Goal: Communication & Community: Ask a question

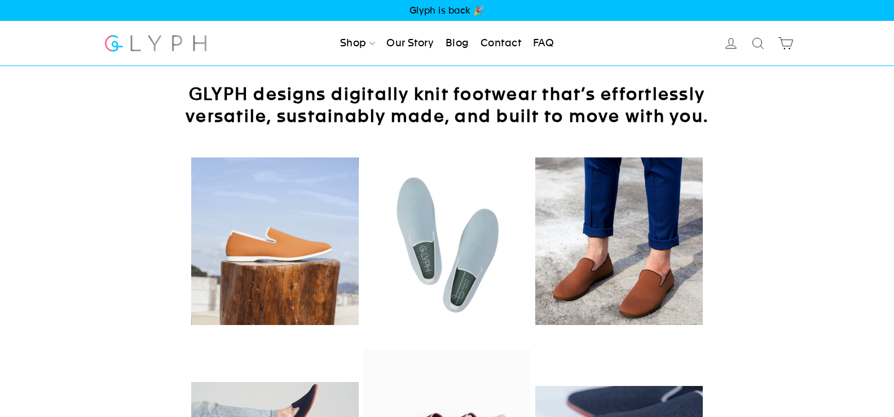
click at [476, 31] on link "Contact" at bounding box center [501, 43] width 50 height 25
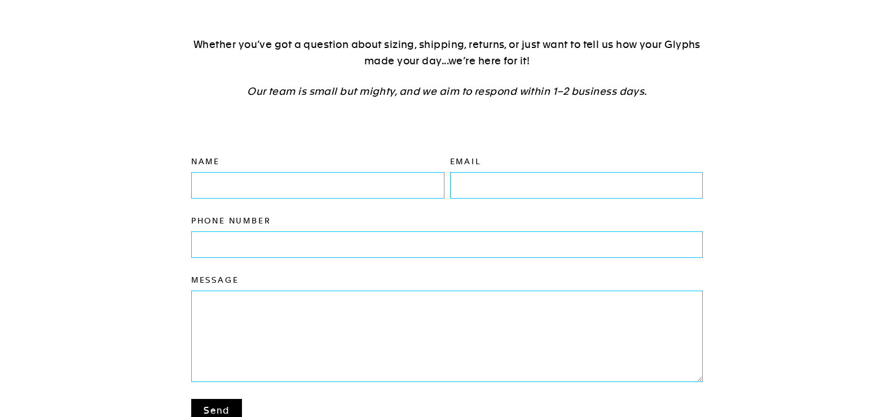
scroll to position [151, 0]
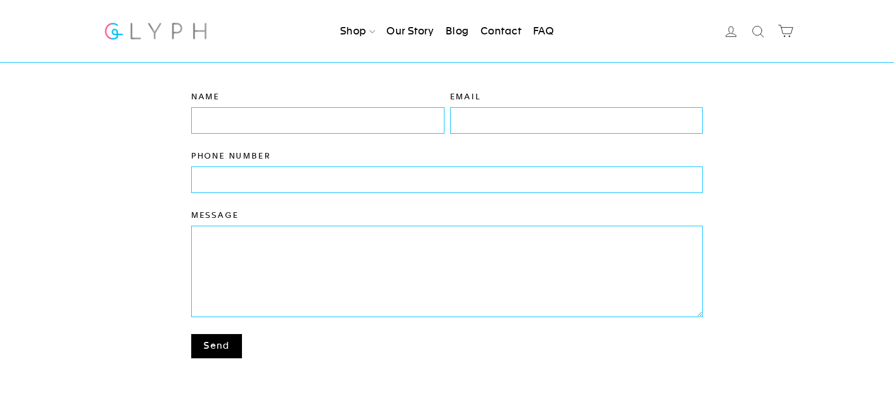
click at [308, 135] on div "Name" at bounding box center [315, 120] width 259 height 59
drag, startPoint x: 340, startPoint y: 125, endPoint x: 395, endPoint y: 125, distance: 55.3
click at [340, 125] on input "Name" at bounding box center [317, 119] width 253 height 25
click at [458, 125] on input "Email" at bounding box center [576, 119] width 253 height 25
type input "[EMAIL_ADDRESS][DOMAIN_NAME]"
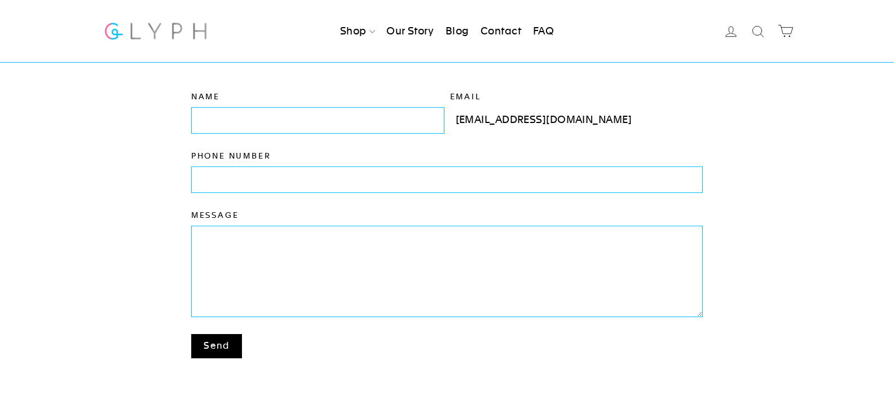
type input "[PERSON_NAME]"
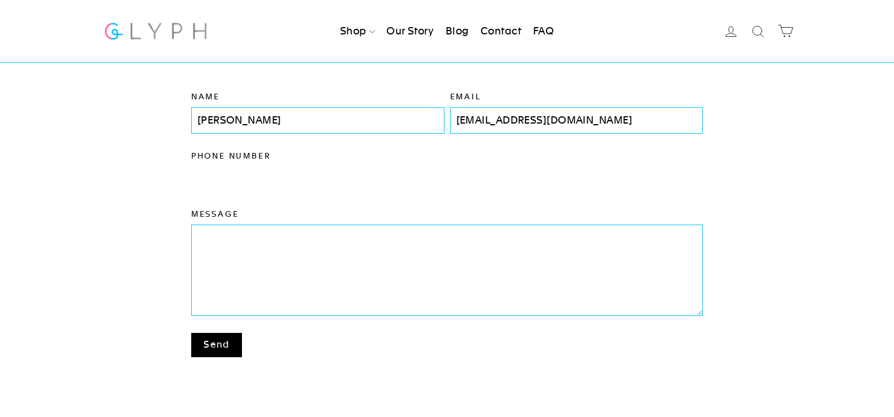
type input "8149805065"
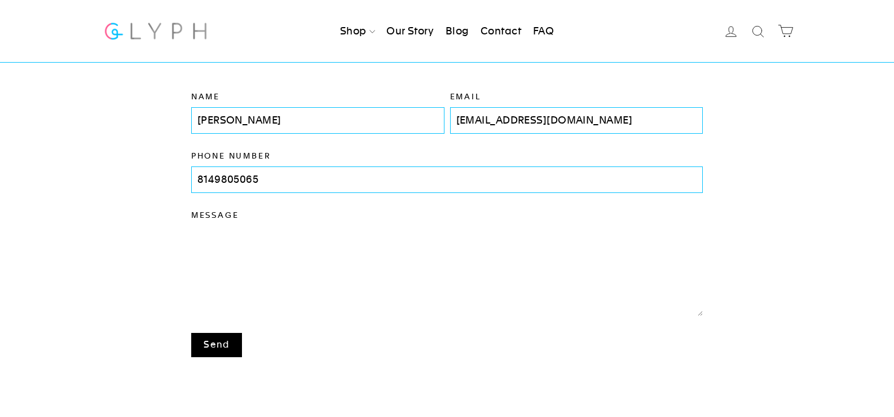
click at [370, 256] on textarea "Message" at bounding box center [447, 271] width 512 height 90
paste textarea "Wikipedia is considered to be the World’s most significant tool for reference m…"
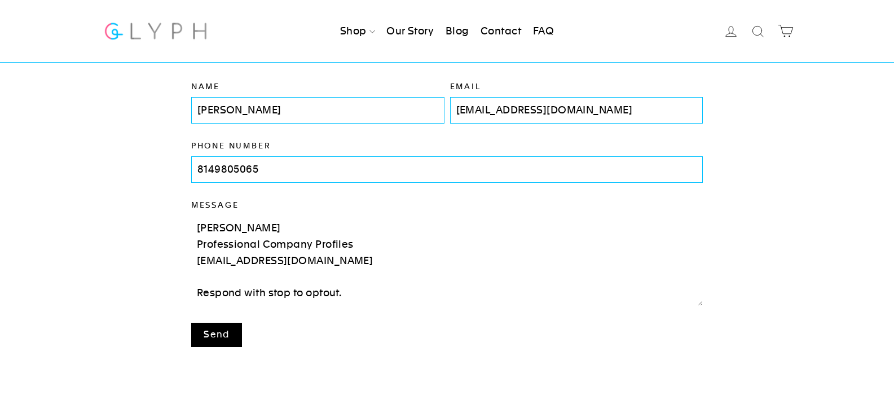
scroll to position [226, 0]
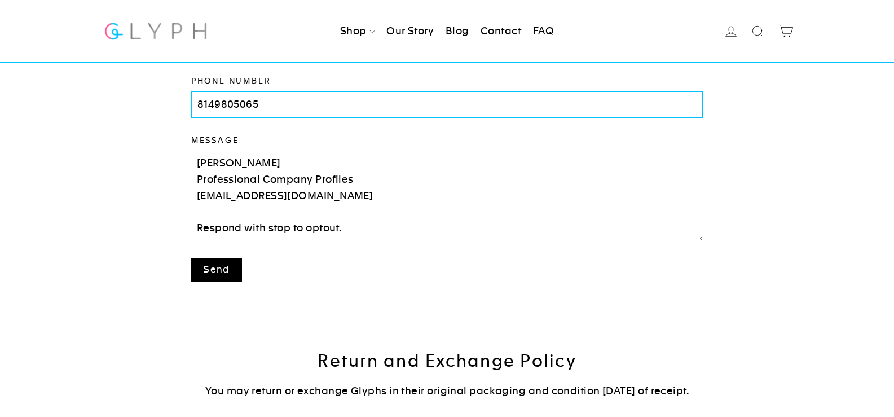
type textarea "Wikipedia is considered to be the World’s most significant tool for reference m…"
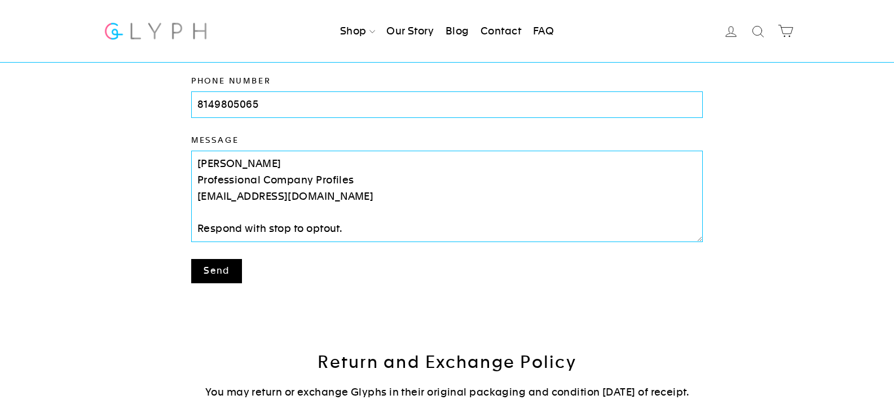
click at [226, 260] on button "Send" at bounding box center [216, 271] width 51 height 24
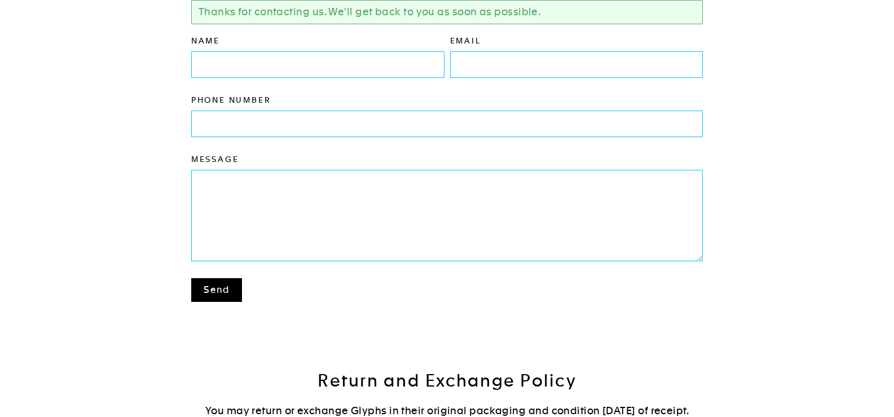
scroll to position [242, 0]
